Goal: Navigation & Orientation: Understand site structure

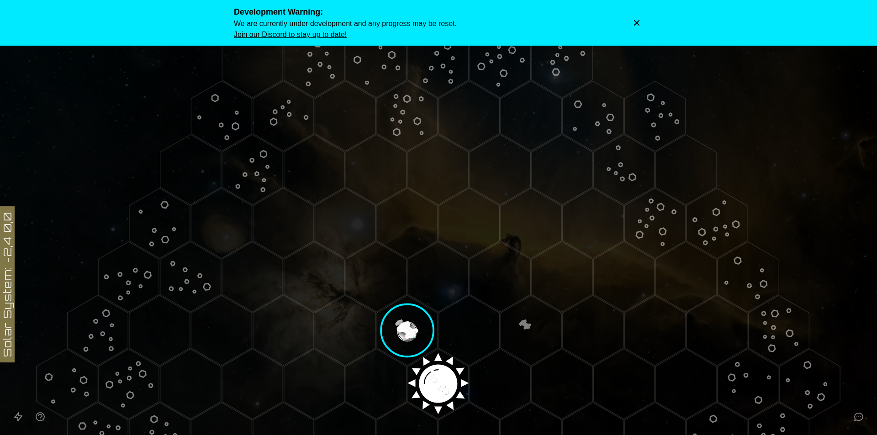
click at [635, 16] on div "Development Warning: We are currently under development and any progress may be…" at bounding box center [438, 22] width 409 height 35
click at [639, 21] on icon "Dismiss warning" at bounding box center [636, 22] width 5 height 5
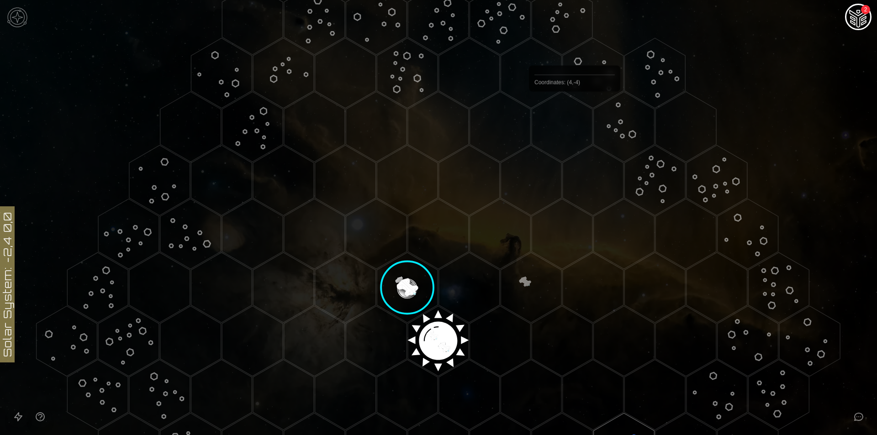
scroll to position [122, 0]
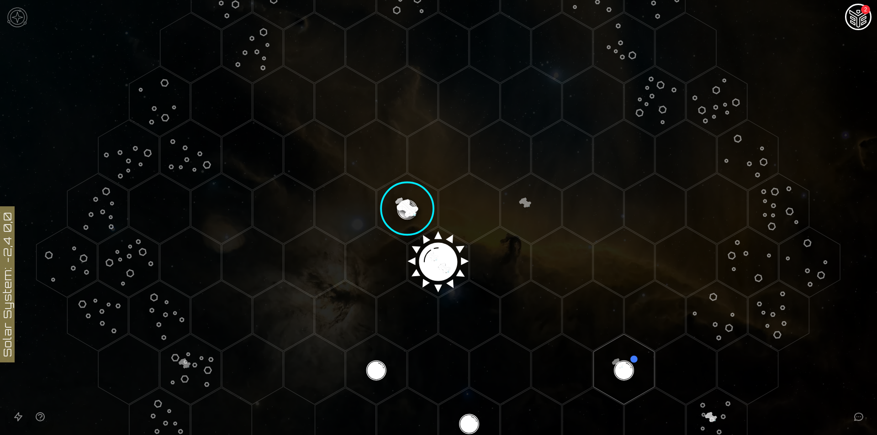
click at [408, 206] on image at bounding box center [407, 209] width 72 height 72
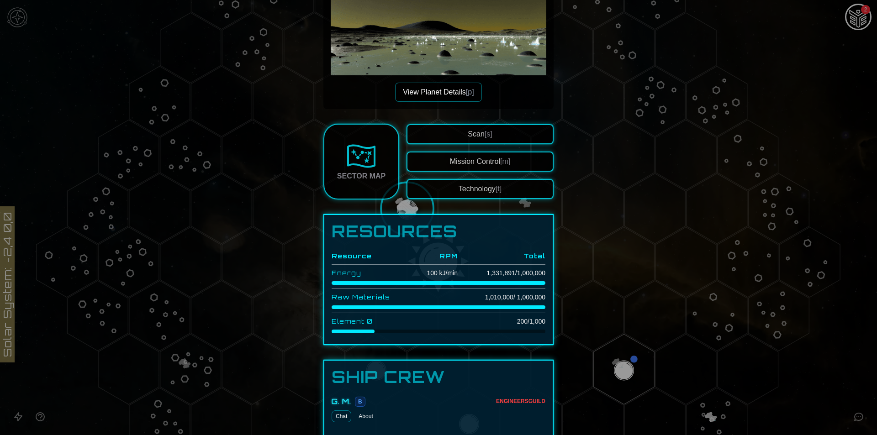
click at [603, 270] on div at bounding box center [438, 217] width 877 height 435
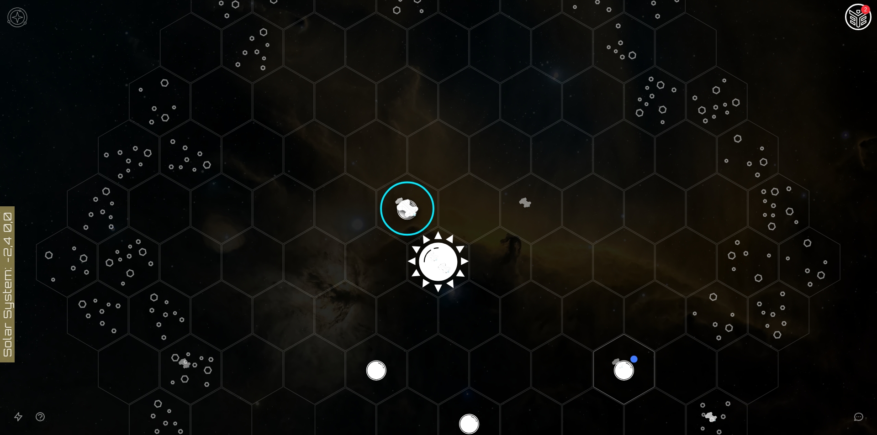
click at [408, 207] on image at bounding box center [407, 209] width 72 height 72
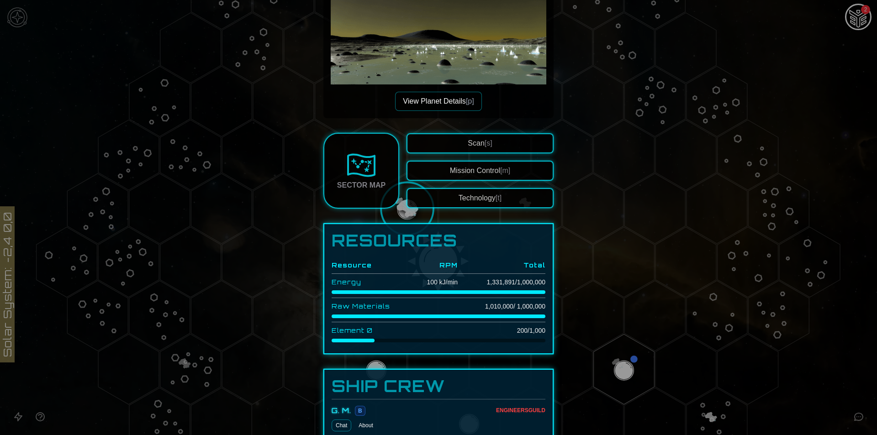
scroll to position [111, 0]
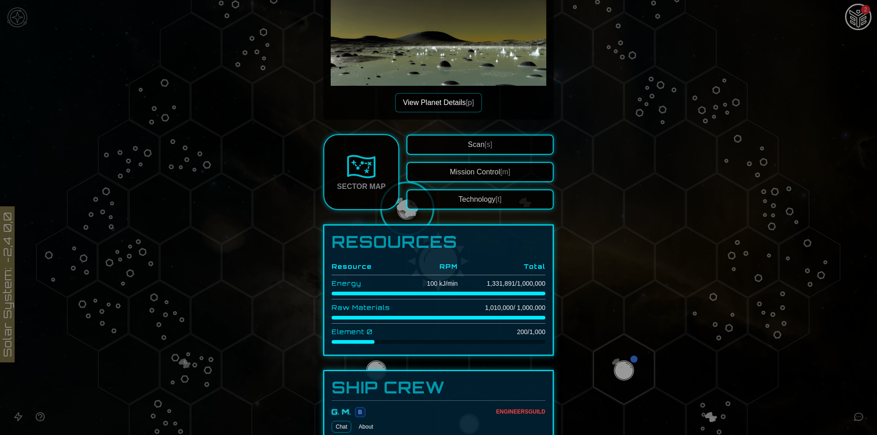
click at [361, 191] on div "Sector Map" at bounding box center [361, 186] width 48 height 11
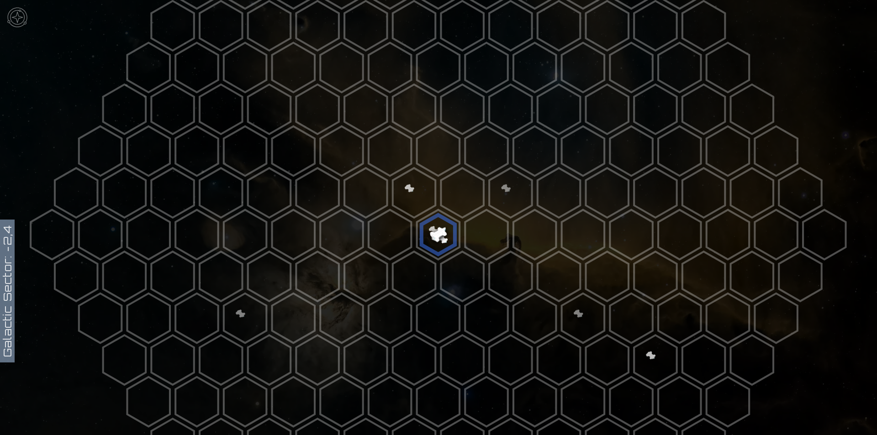
scroll to position [183, 0]
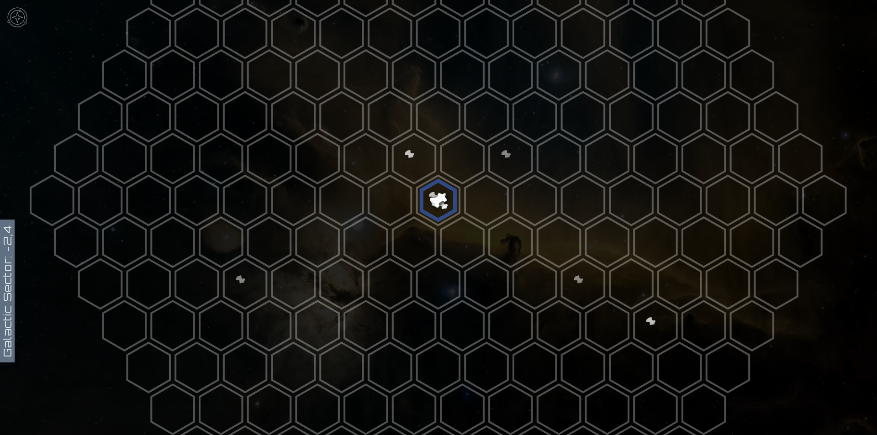
click at [433, 190] on polygon at bounding box center [438, 201] width 42 height 50
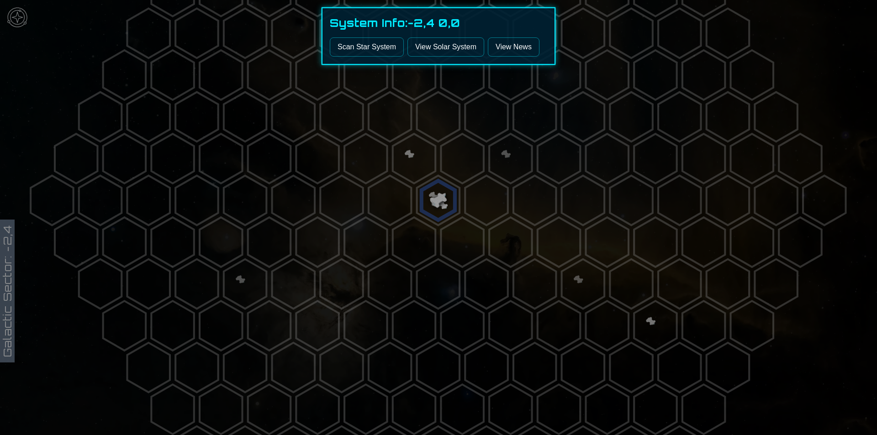
click at [433, 215] on div at bounding box center [438, 217] width 877 height 435
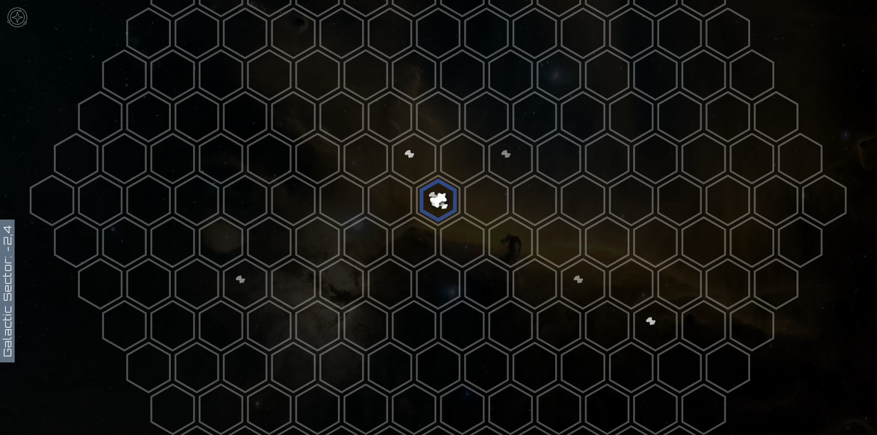
click at [436, 194] on polygon at bounding box center [438, 201] width 42 height 50
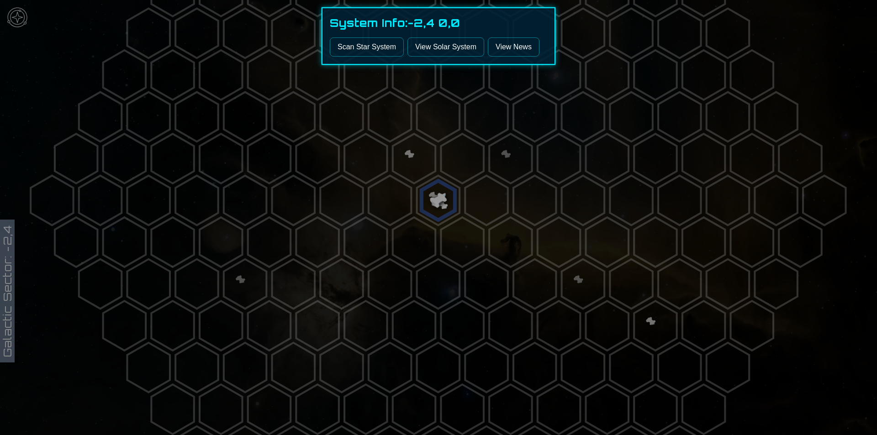
click at [455, 52] on link "View Solar System" at bounding box center [445, 46] width 77 height 19
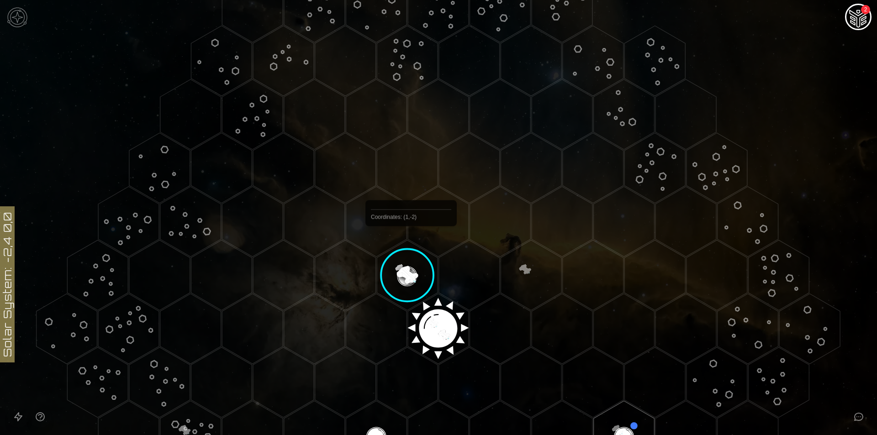
scroll to position [183, 0]
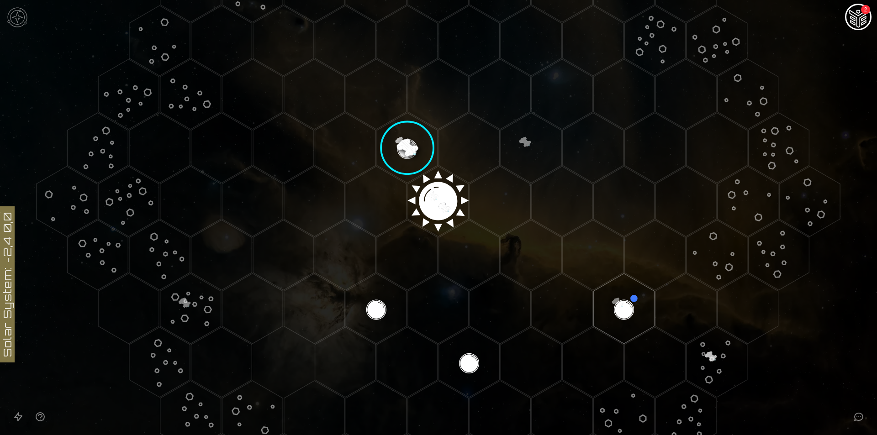
click at [412, 145] on image at bounding box center [407, 148] width 72 height 72
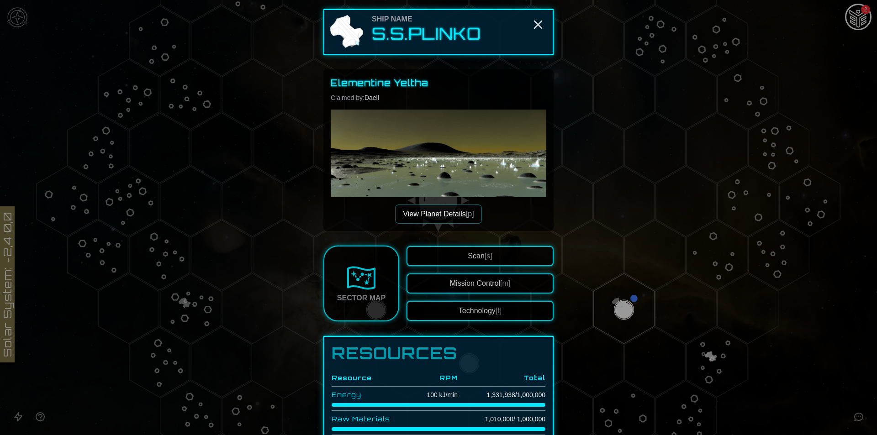
click at [76, 31] on div at bounding box center [438, 217] width 877 height 435
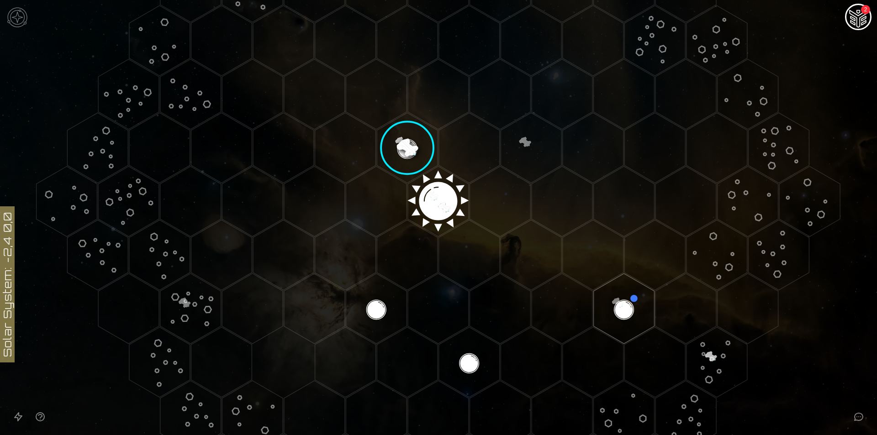
click at [17, 16] on img at bounding box center [17, 17] width 27 height 27
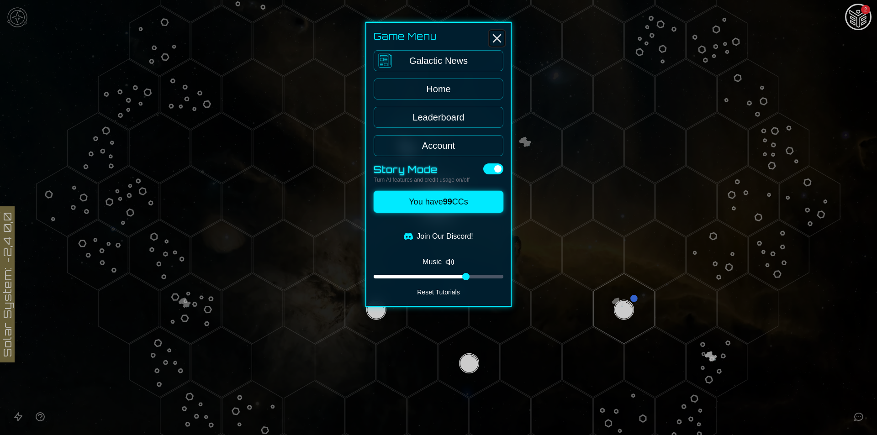
click at [494, 38] on icon "Close" at bounding box center [497, 38] width 15 height 15
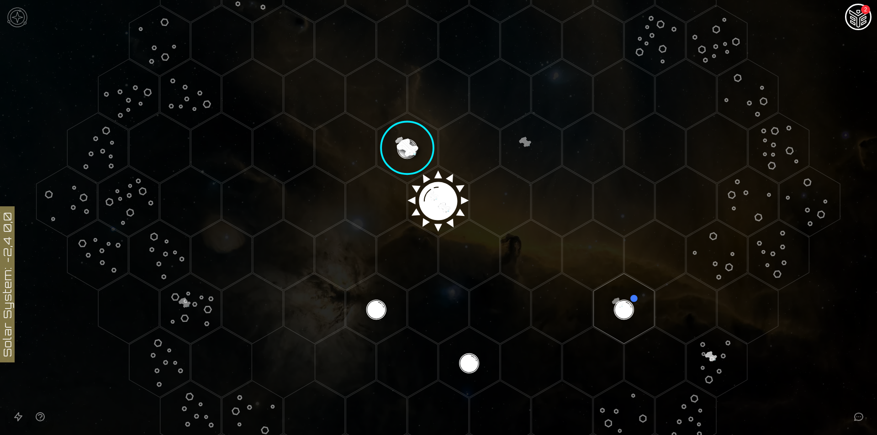
click at [397, 140] on image at bounding box center [407, 148] width 72 height 72
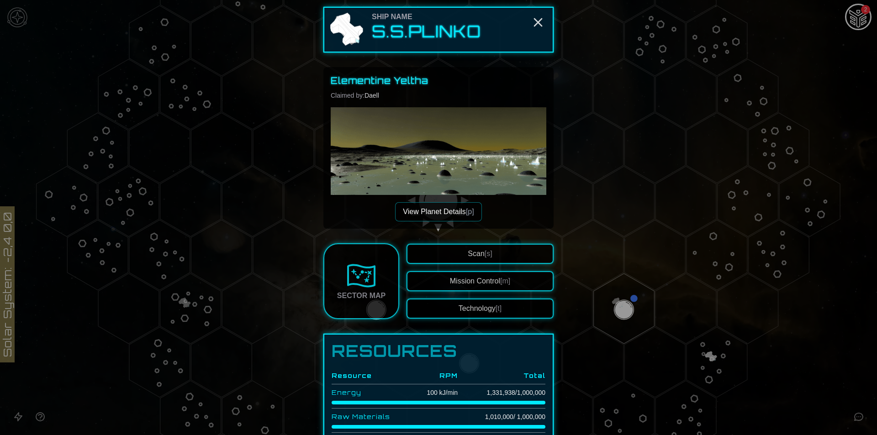
scroll to position [0, 0]
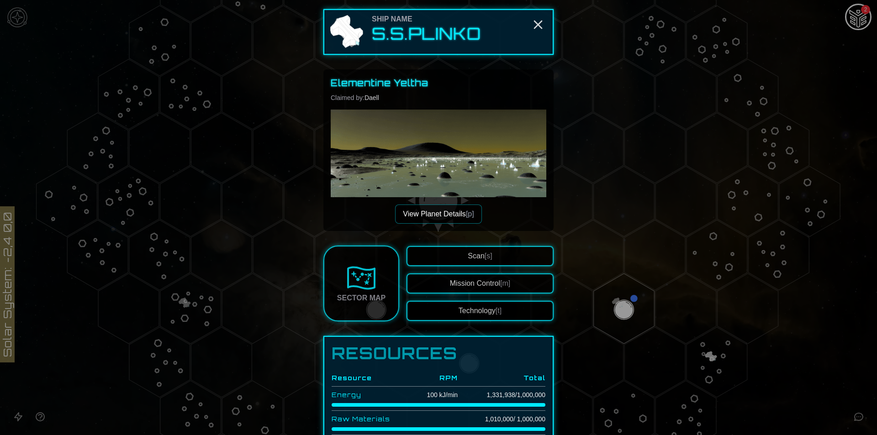
click at [434, 222] on button "View Planet Details [p]" at bounding box center [438, 214] width 86 height 19
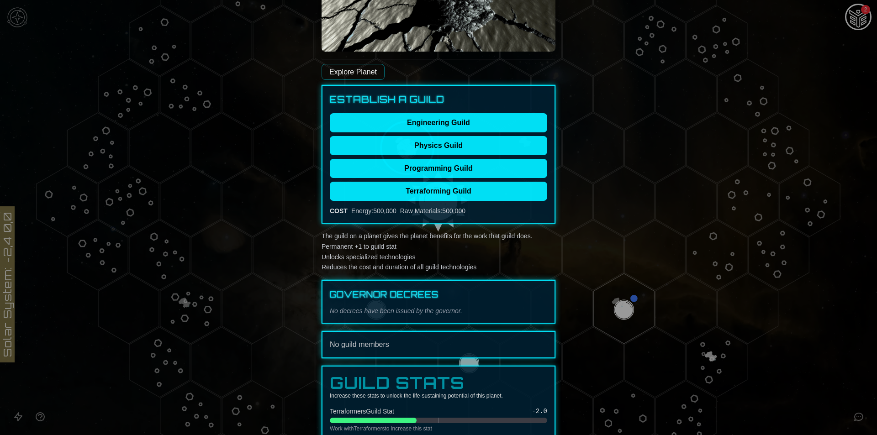
scroll to position [243, 0]
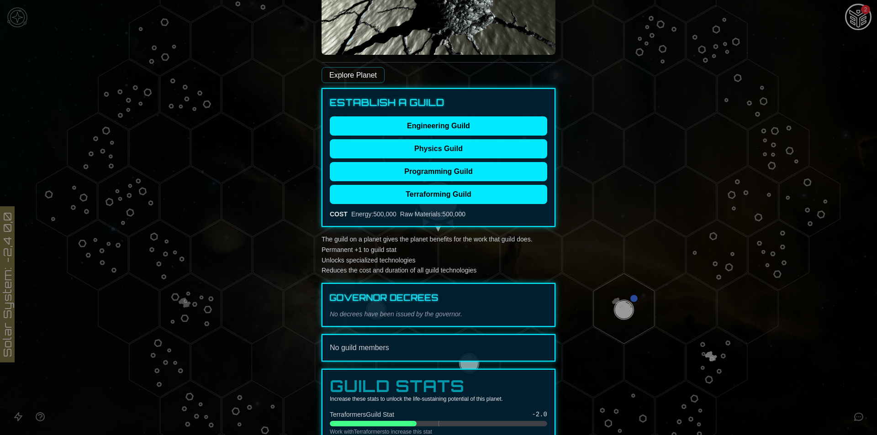
click at [592, 218] on div at bounding box center [438, 217] width 877 height 435
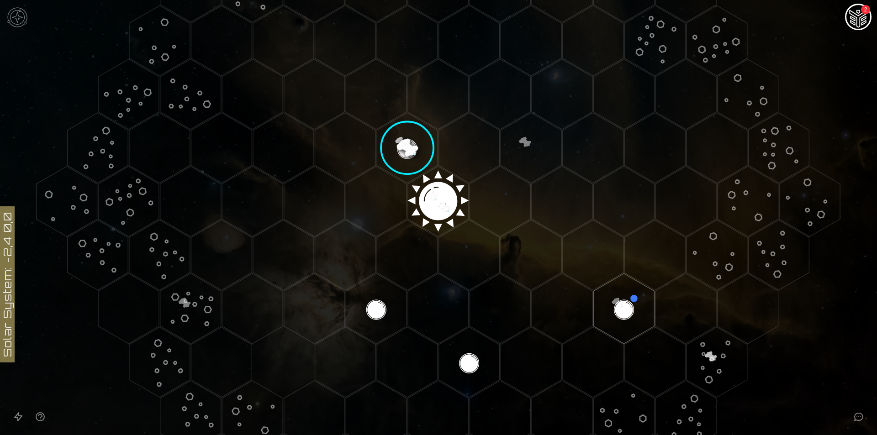
click at [407, 142] on image at bounding box center [407, 148] width 72 height 72
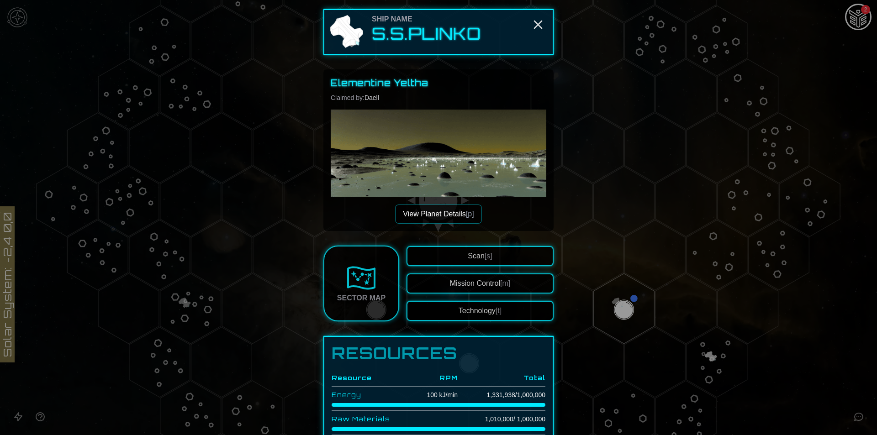
click at [460, 280] on button "Mission Control [m]" at bounding box center [479, 284] width 147 height 20
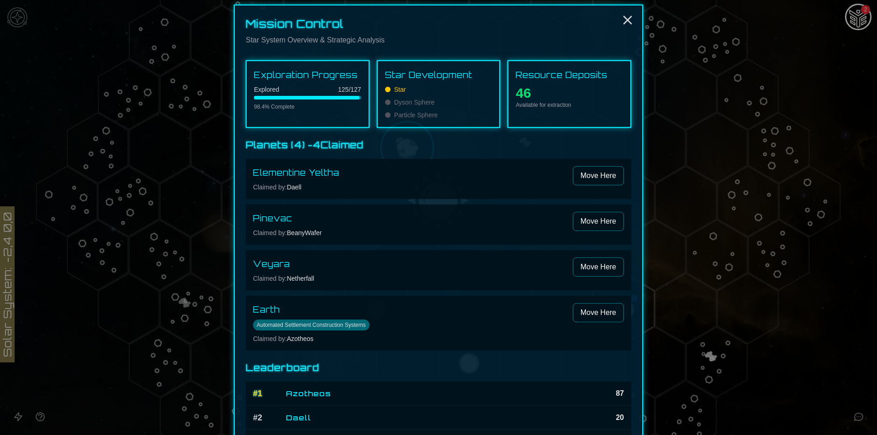
scroll to position [0, 0]
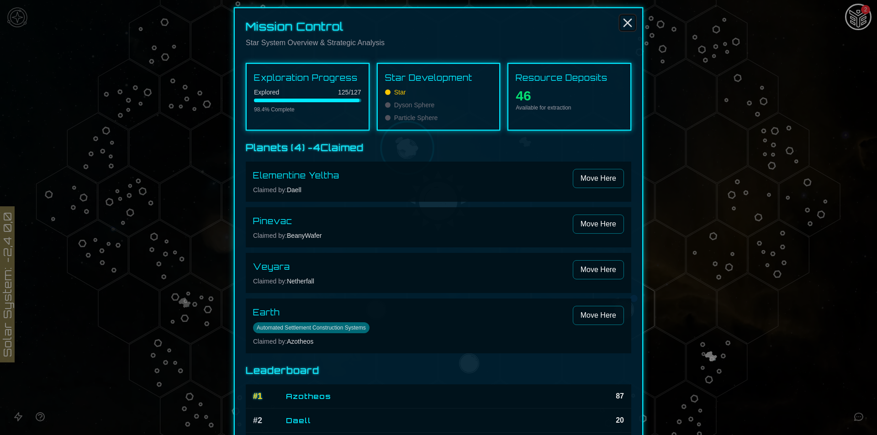
click at [627, 21] on line "Close" at bounding box center [627, 22] width 7 height 7
